Goal: Task Accomplishment & Management: Use online tool/utility

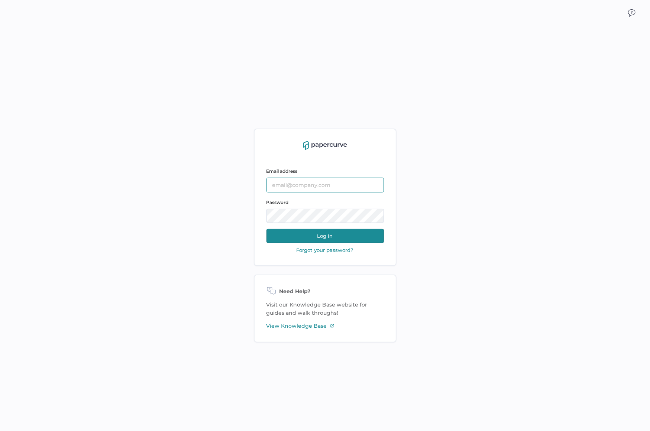
type input "[EMAIL_ADDRESS][DOMAIN_NAME]"
click at [322, 240] on button "Log in" at bounding box center [326, 236] width 118 height 14
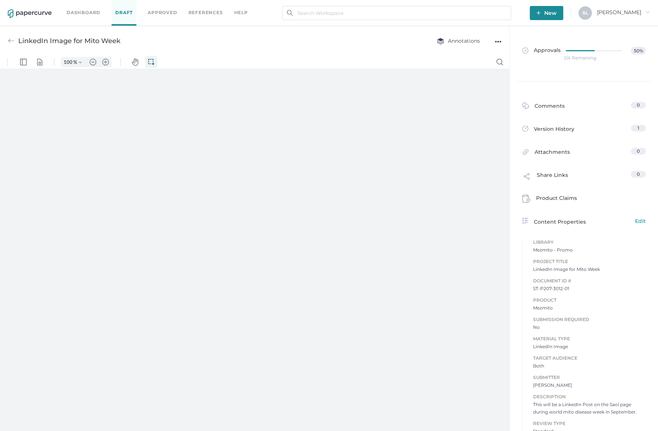
click at [77, 10] on link "Dashboard" at bounding box center [84, 13] width 34 height 8
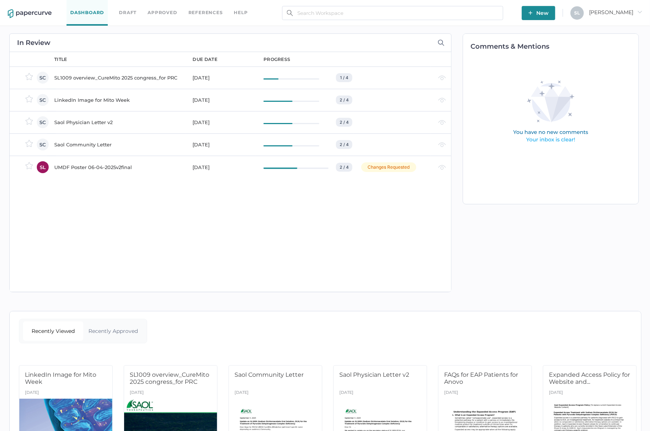
click at [105, 75] on div "SL1009 overview_CureMito 2025 congress_for PRC" at bounding box center [119, 77] width 130 height 9
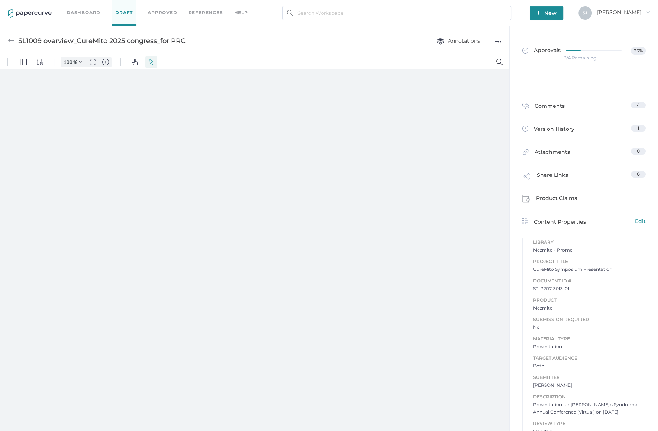
type input "124"
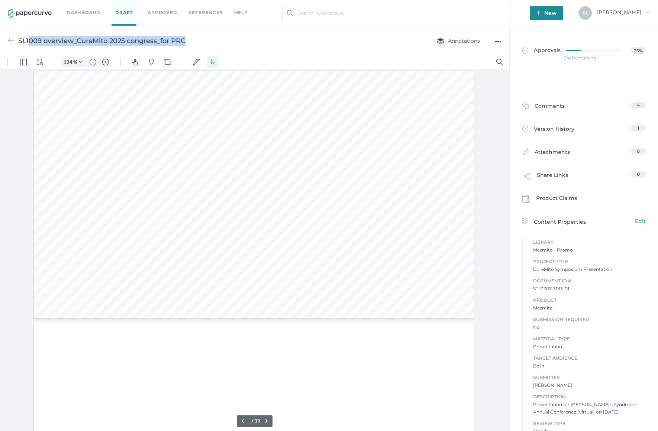
type input "1"
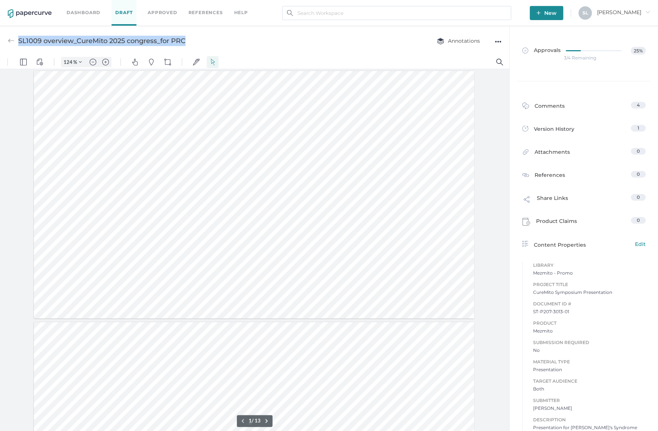
drag, startPoint x: 186, startPoint y: 40, endPoint x: 19, endPoint y: 42, distance: 166.6
click at [19, 42] on div "SL1009 overview_CureMito 2025 congress_for PRC" at bounding box center [101, 41] width 167 height 14
copy div "SL1009 overview_CureMito 2025 congress_for PRC"
click at [84, 10] on link "Dashboard" at bounding box center [84, 13] width 34 height 8
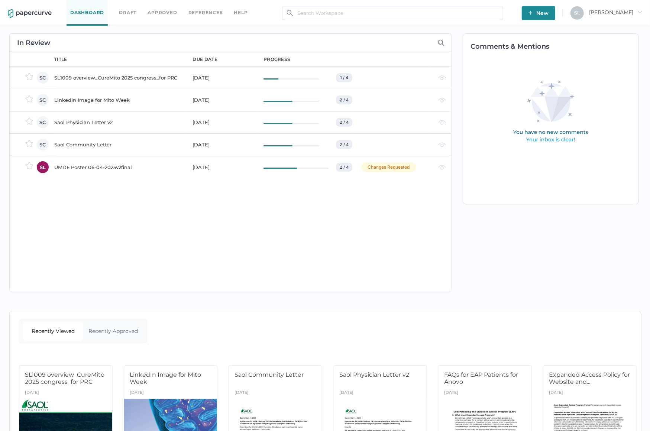
click at [127, 77] on div "SL1009 overview_CureMito 2025 congress_for PRC" at bounding box center [119, 77] width 130 height 9
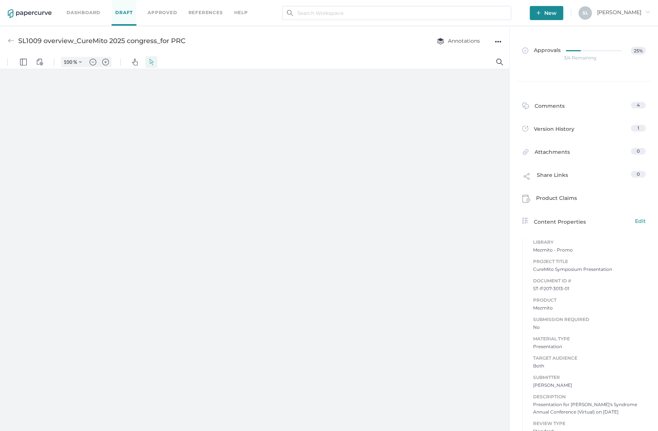
type input "124"
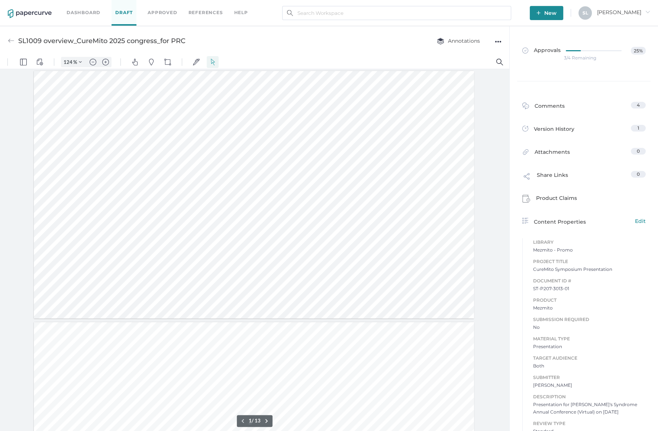
click at [12, 39] on img at bounding box center [11, 41] width 7 height 7
